Goal: Task Accomplishment & Management: Manage account settings

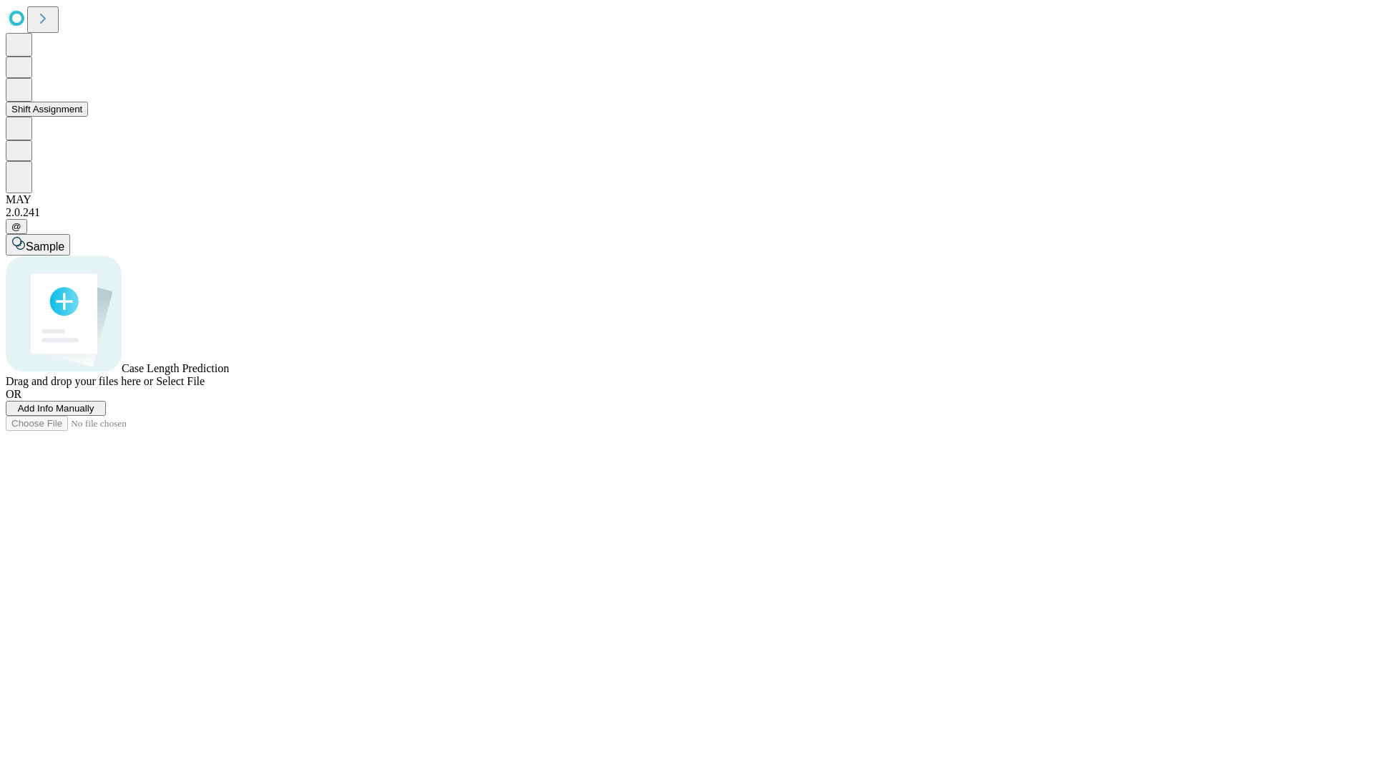
click at [88, 117] on button "Shift Assignment" at bounding box center [47, 109] width 82 height 15
